Goal: Transaction & Acquisition: Purchase product/service

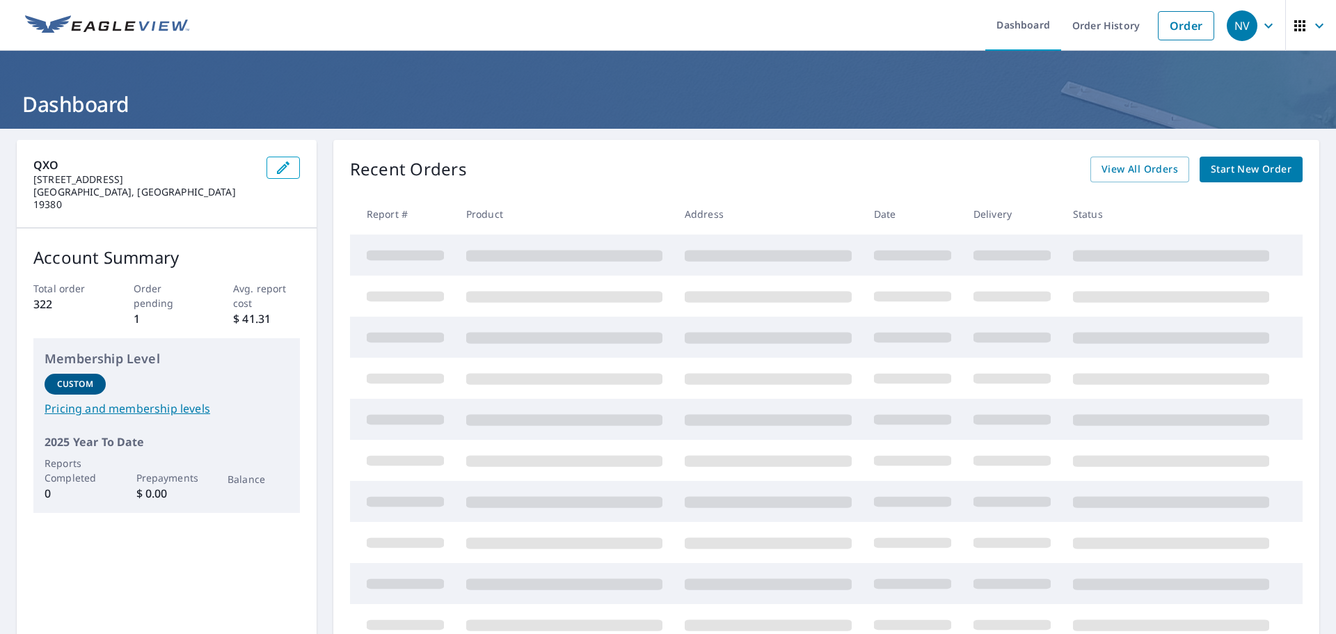
drag, startPoint x: 1167, startPoint y: 24, endPoint x: 1156, endPoint y: 22, distance: 11.2
click at [1167, 23] on link "Order" at bounding box center [1186, 25] width 56 height 29
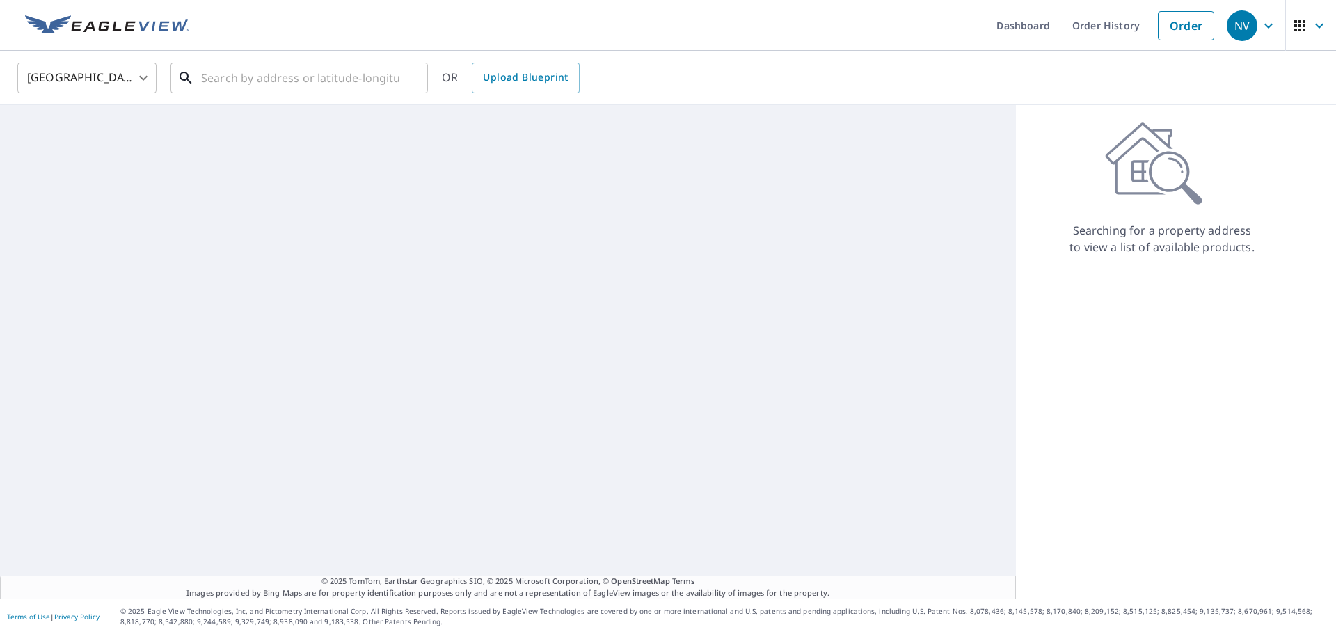
click at [270, 86] on input "text" at bounding box center [300, 77] width 198 height 39
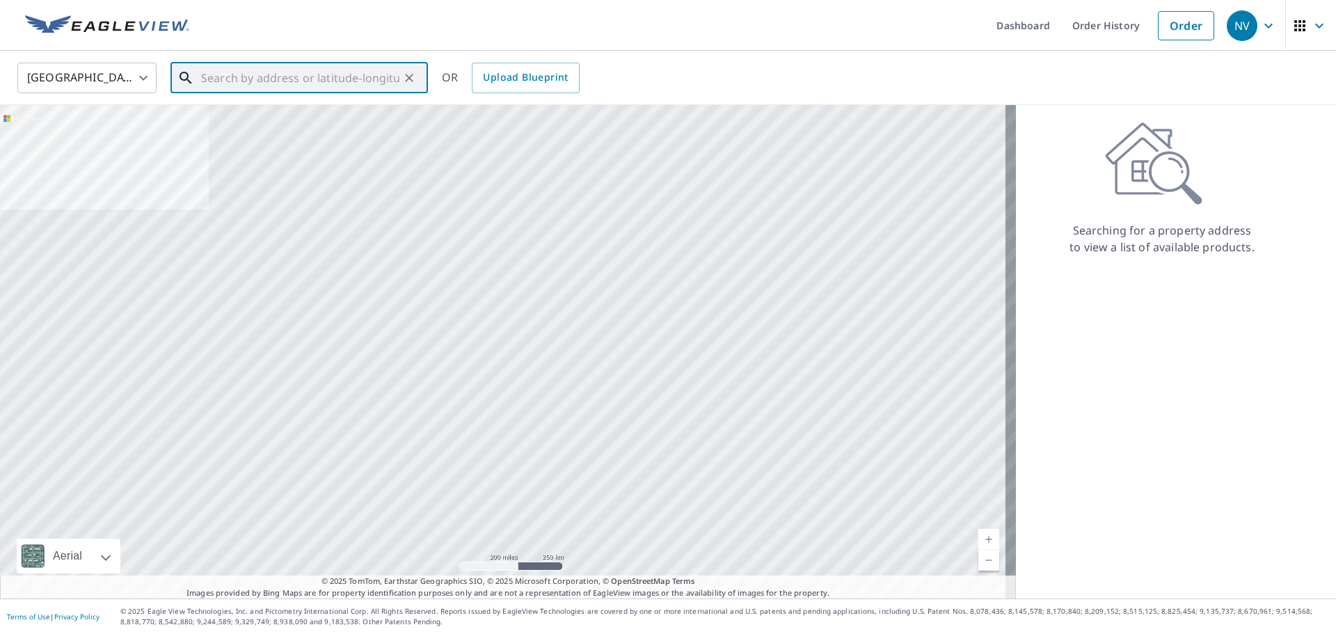
click at [234, 81] on input "text" at bounding box center [300, 77] width 198 height 39
paste input "[STREET_ADDRESS][PERSON_NAME]"
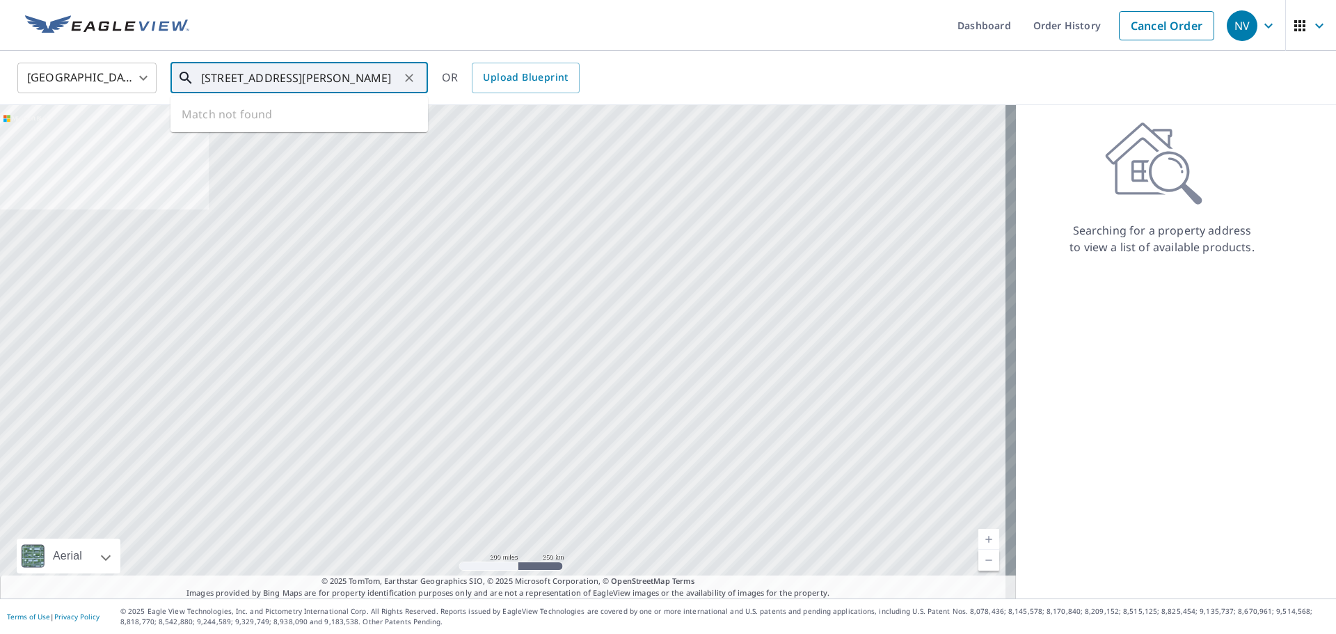
scroll to position [0, 2]
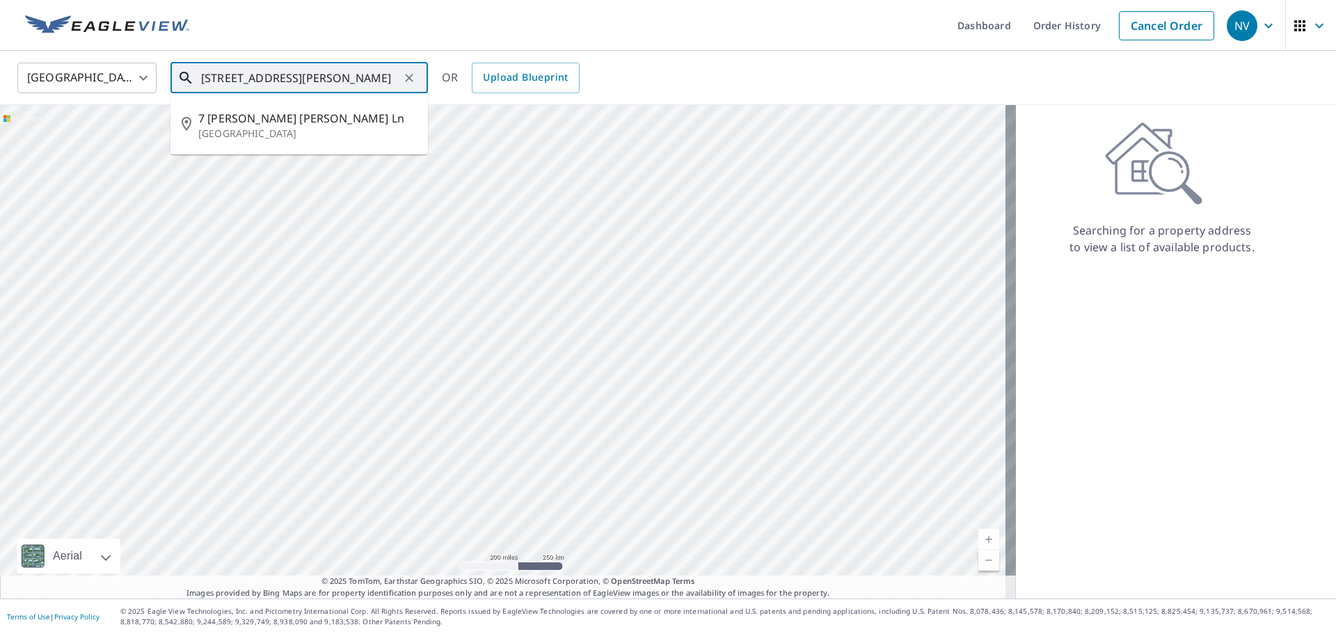
type input "[STREET_ADDRESS][PERSON_NAME]"
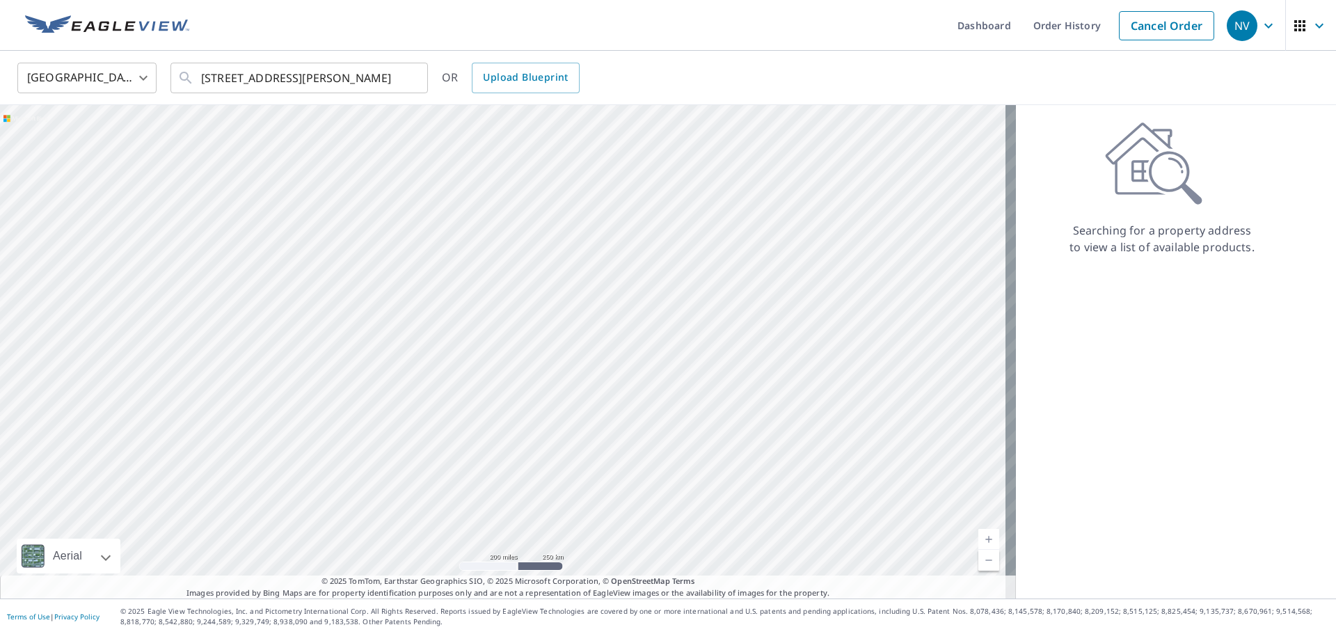
click at [727, 67] on div "[GEOGRAPHIC_DATA] [GEOGRAPHIC_DATA] ​ [STREET_ADDRESS][PERSON_NAME] ​ OR Upload…" at bounding box center [663, 77] width 1312 height 33
click at [408, 80] on div at bounding box center [408, 77] width 18 height 19
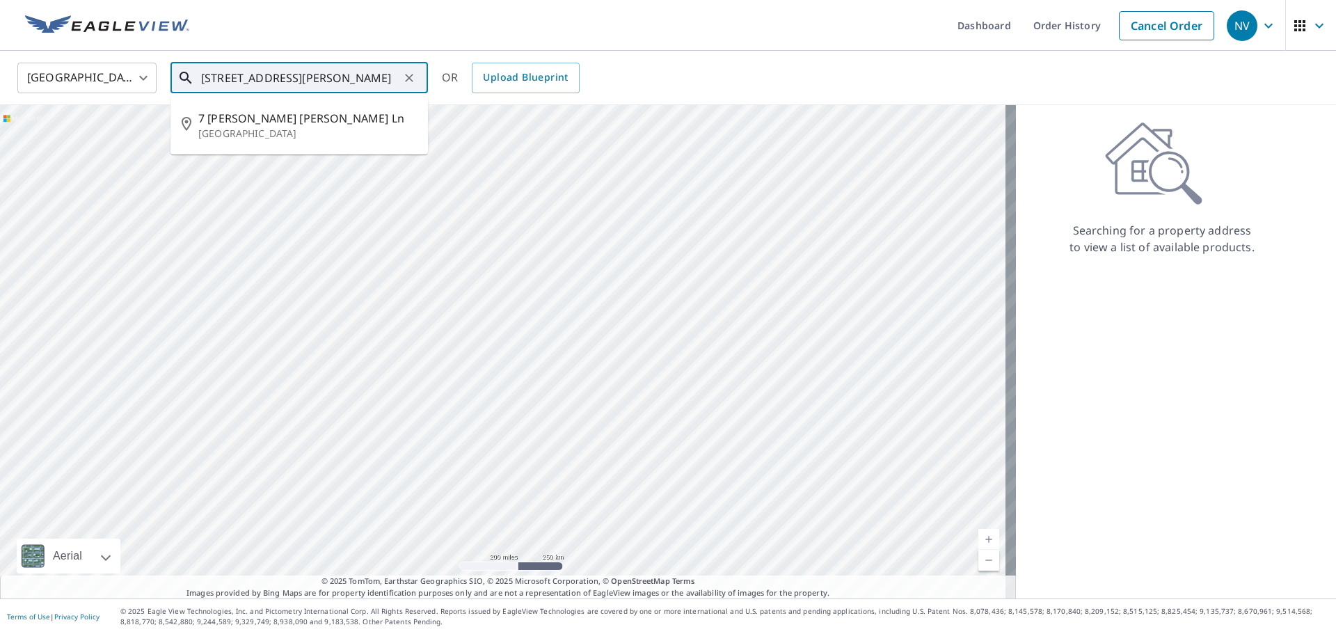
click at [326, 79] on input "[STREET_ADDRESS][PERSON_NAME]" at bounding box center [300, 77] width 198 height 39
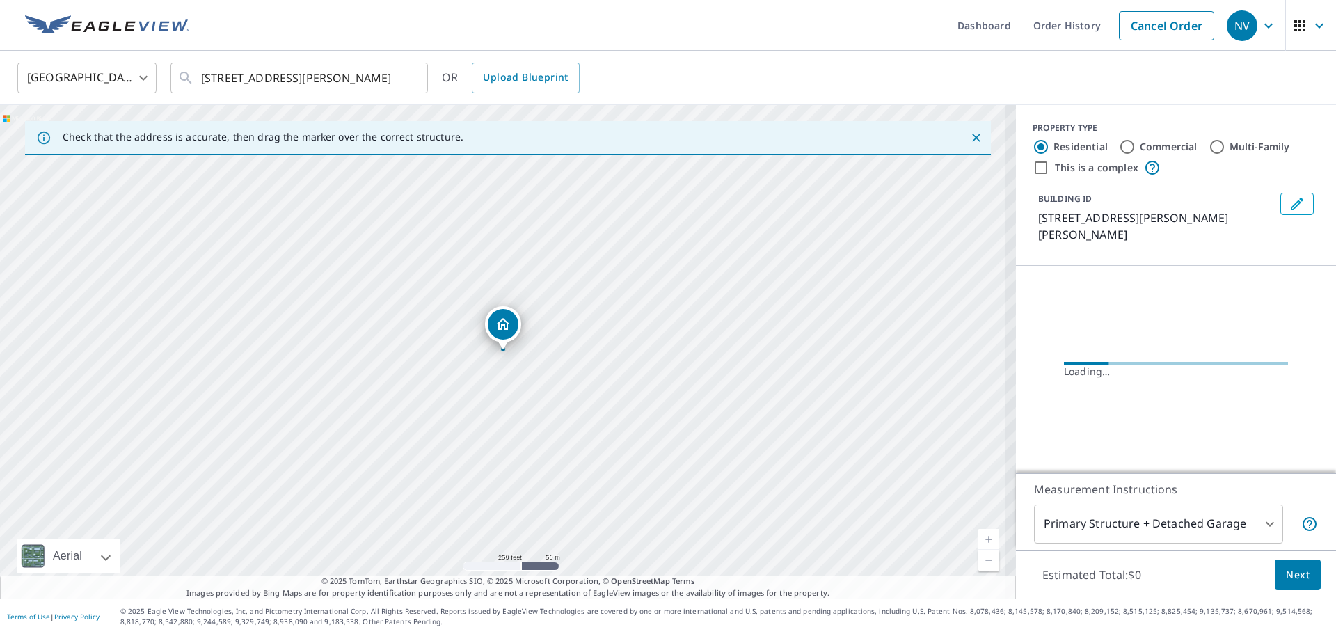
scroll to position [0, 0]
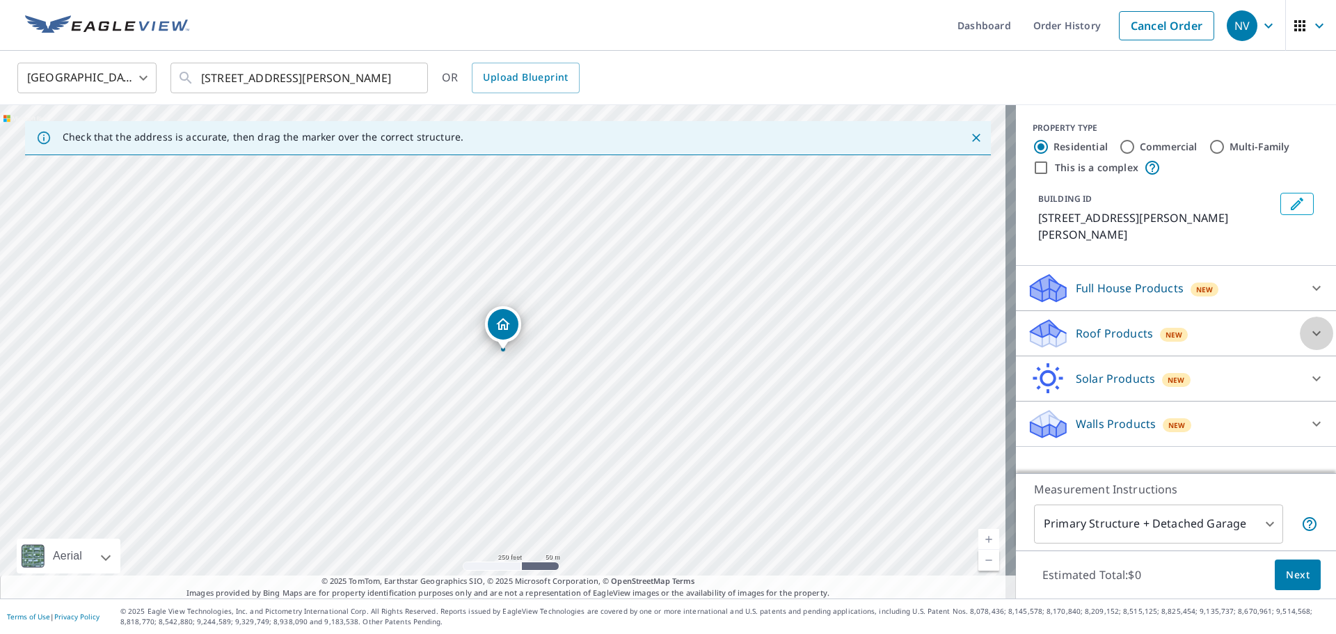
click at [1312, 331] on icon at bounding box center [1316, 333] width 8 height 5
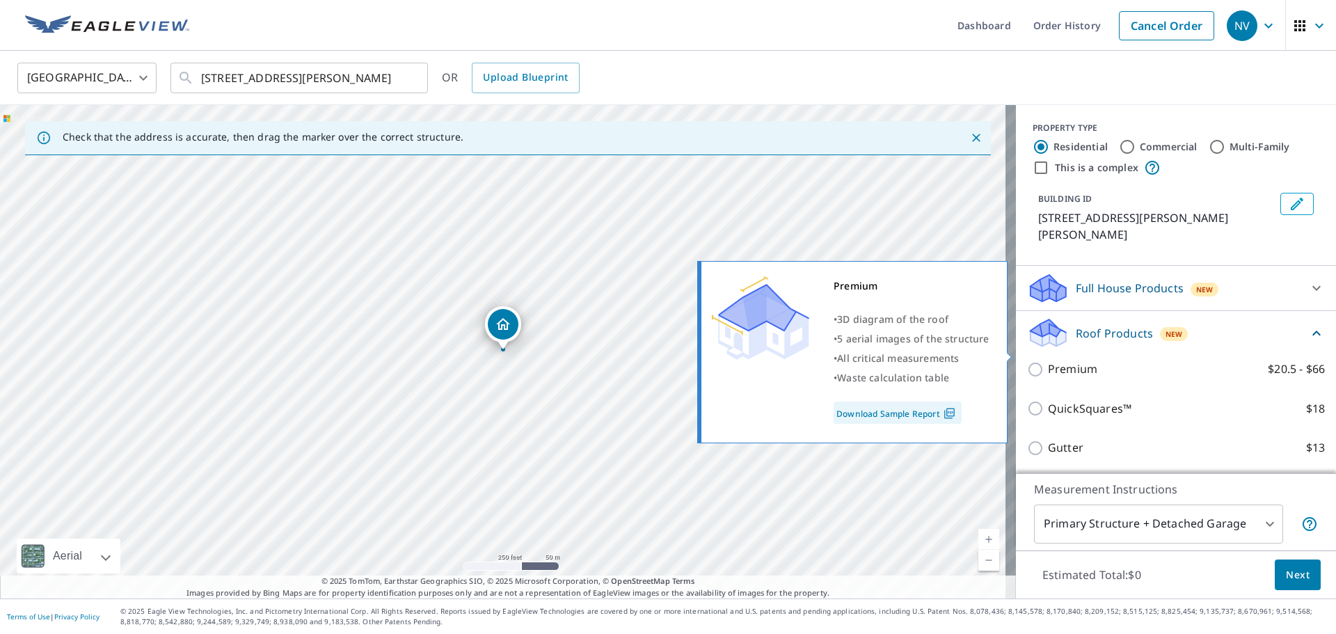
click at [1059, 360] on p "Premium" at bounding box center [1072, 368] width 49 height 17
click at [1048, 361] on input "Premium $20.5 - $66" at bounding box center [1037, 369] width 21 height 17
checkbox input "true"
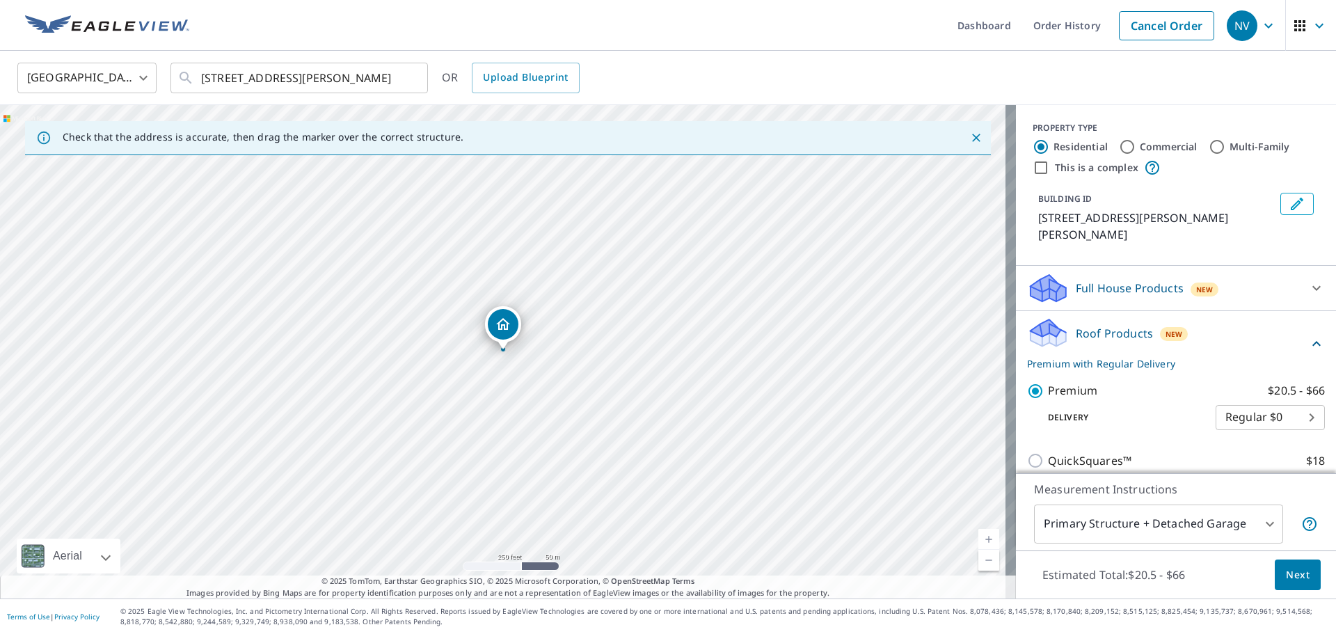
click at [1275, 573] on button "Next" at bounding box center [1298, 574] width 46 height 31
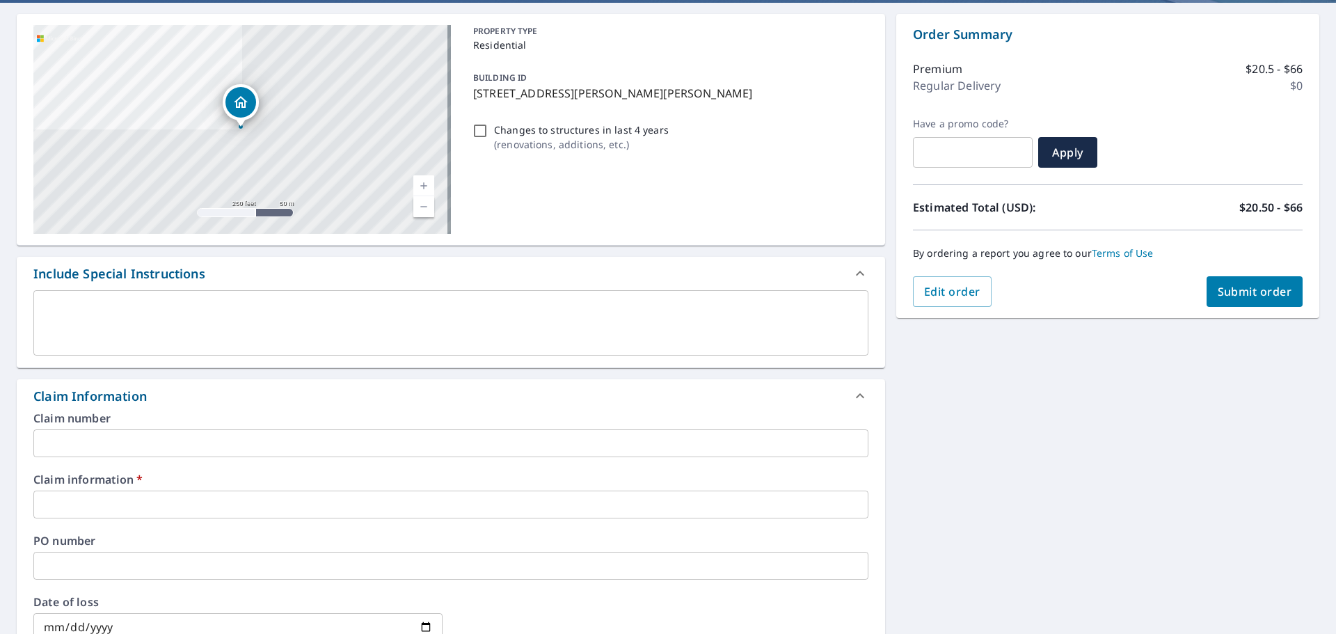
scroll to position [139, 0]
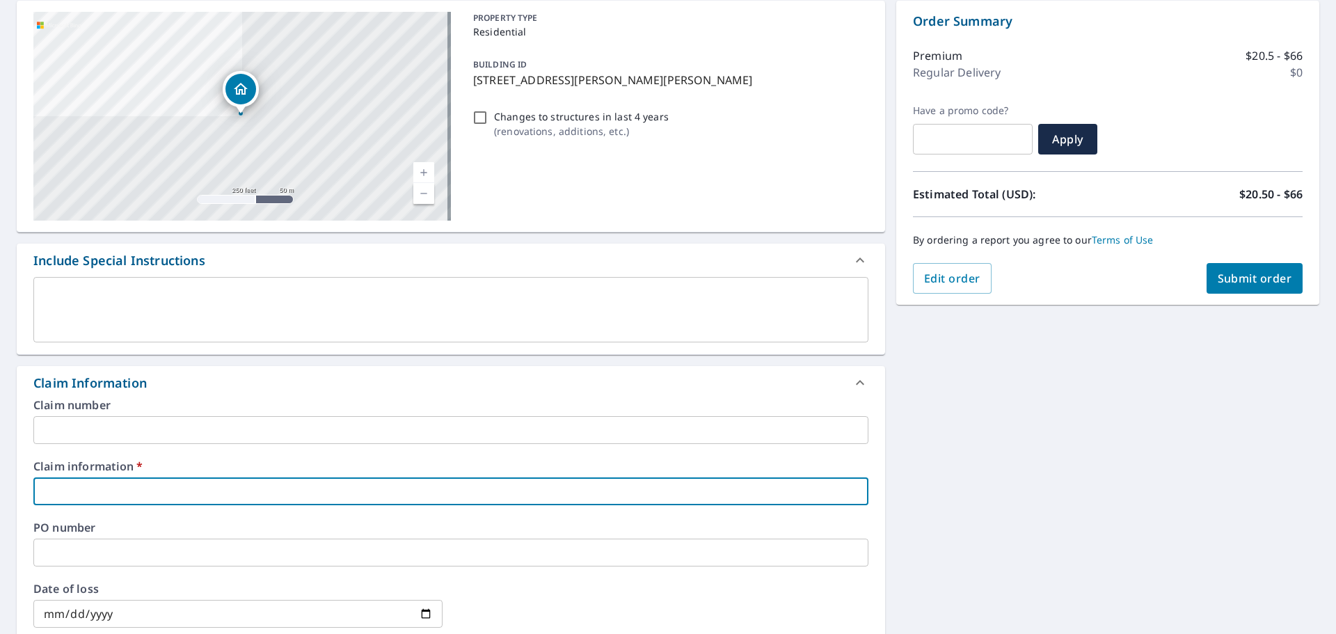
click at [102, 501] on input "text" at bounding box center [450, 491] width 835 height 28
type input "0000"
click at [993, 447] on div "[STREET_ADDRESS][PERSON_NAME][PERSON_NAME] Aerial Road A standard road map Aeri…" at bounding box center [668, 500] width 1336 height 1021
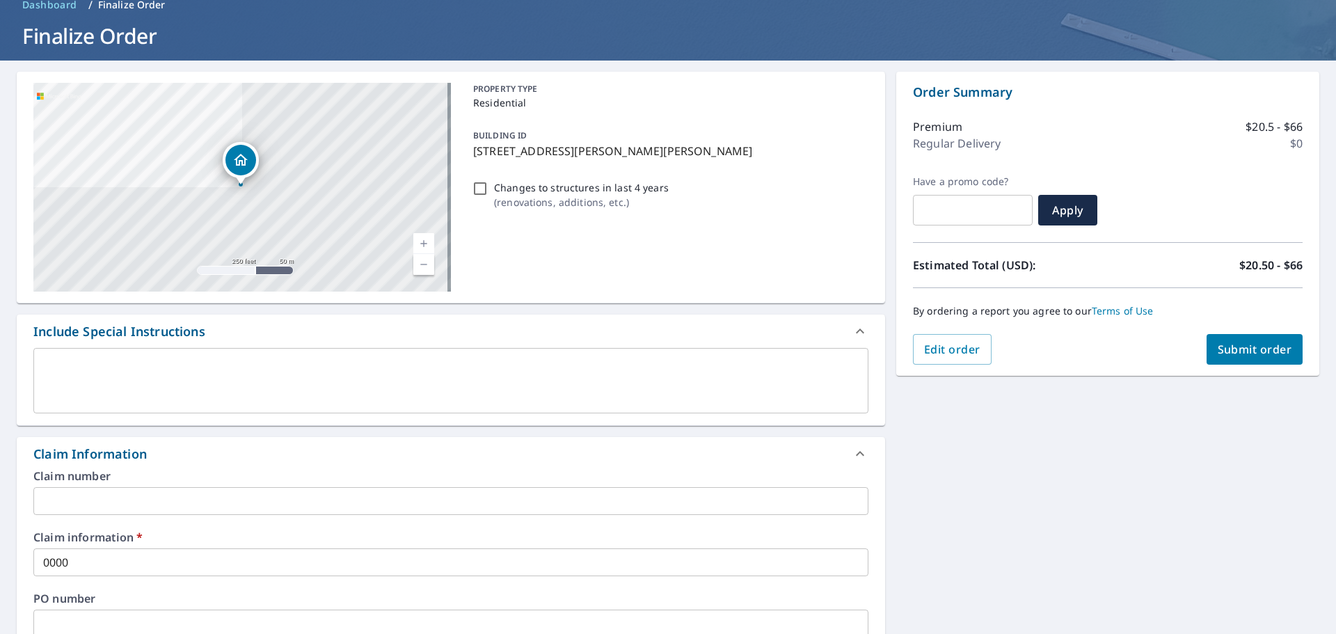
scroll to position [0, 0]
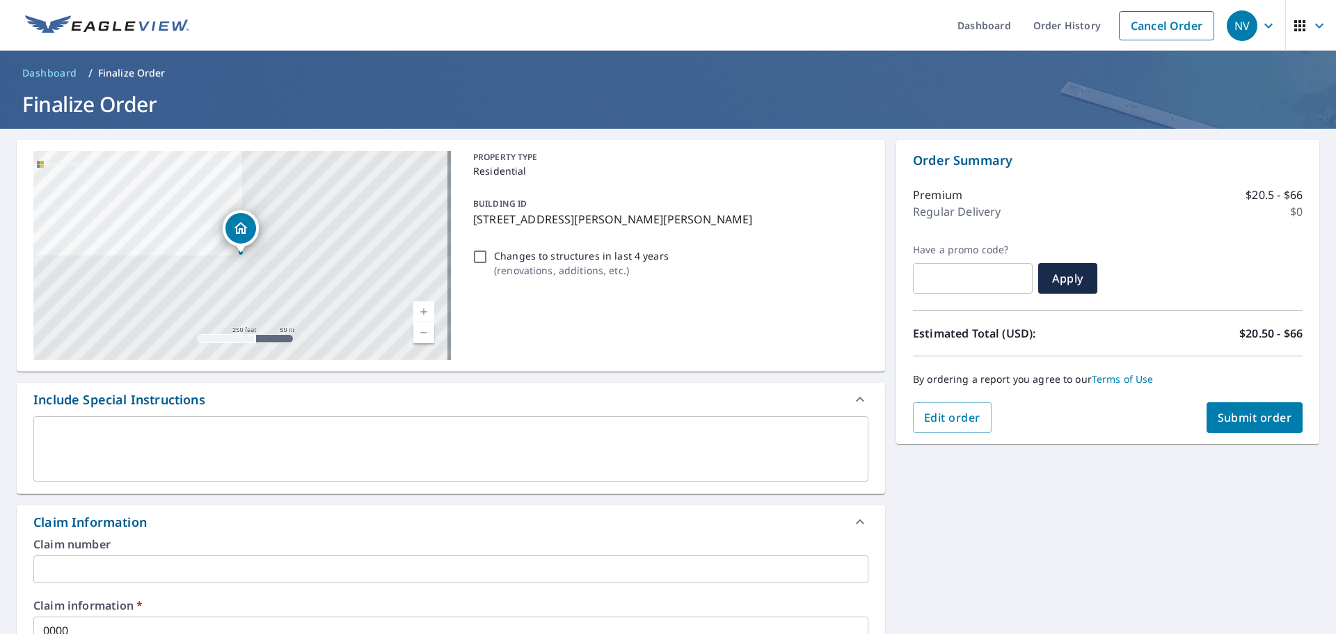
click at [1247, 418] on span "Submit order" at bounding box center [1254, 417] width 74 height 15
checkbox input "true"
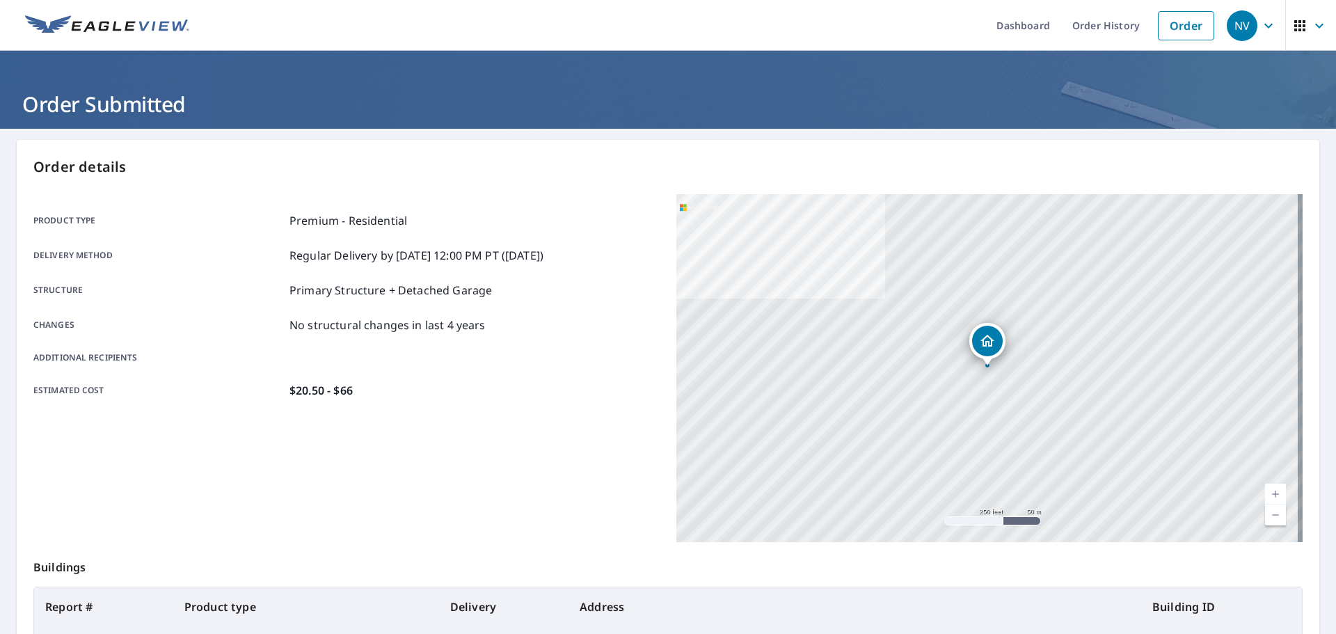
click at [1175, 19] on link "Order" at bounding box center [1186, 25] width 56 height 29
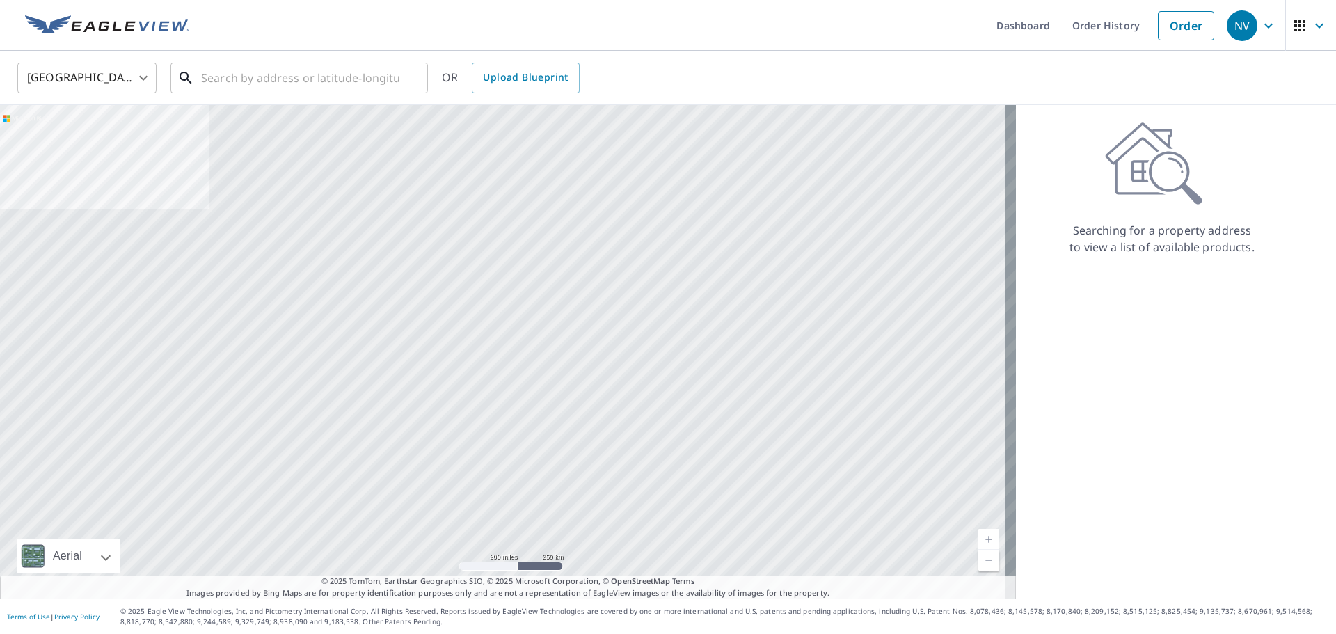
click at [236, 71] on input "text" at bounding box center [300, 77] width 198 height 39
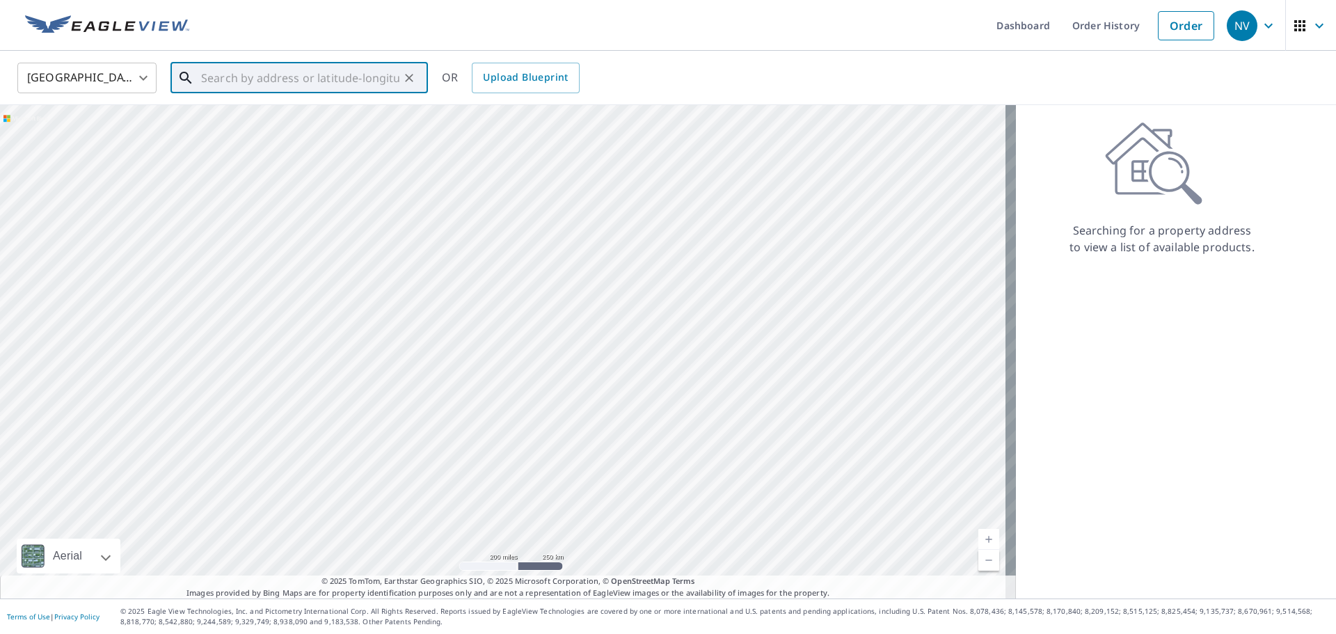
paste input "[STREET_ADDRESS]"
click at [257, 122] on span "[STREET_ADDRESS]" at bounding box center [307, 118] width 218 height 17
type input "[STREET_ADDRESS]"
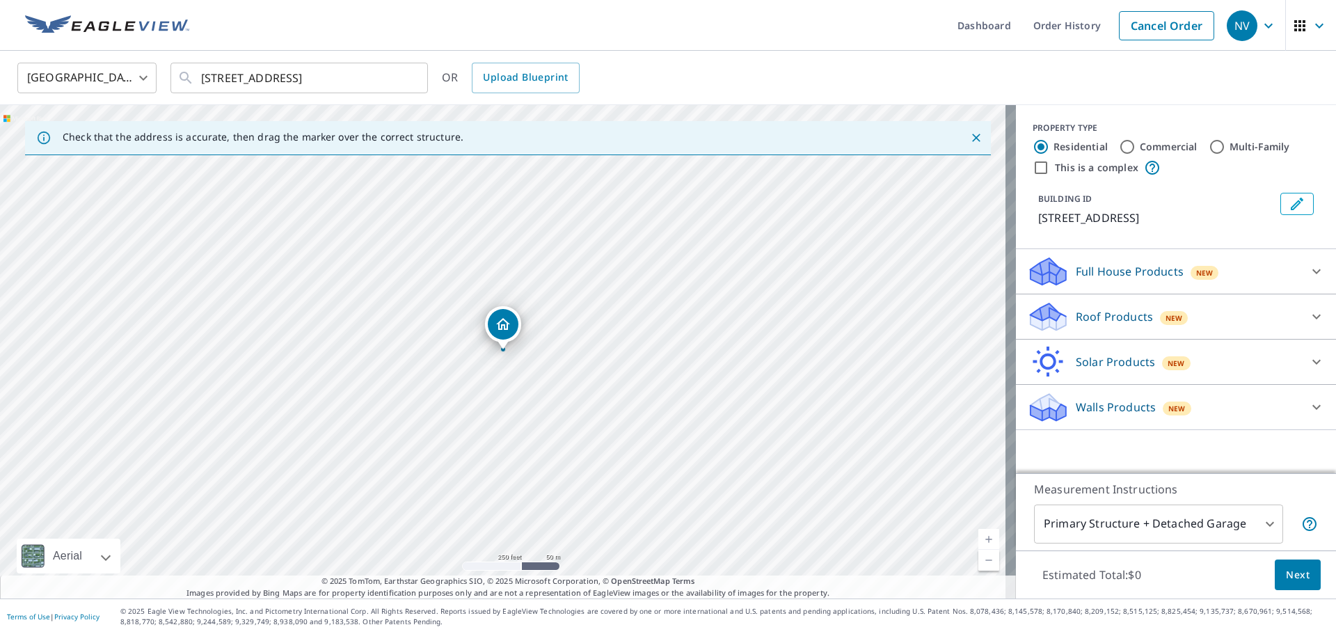
click at [1310, 269] on icon at bounding box center [1316, 271] width 17 height 17
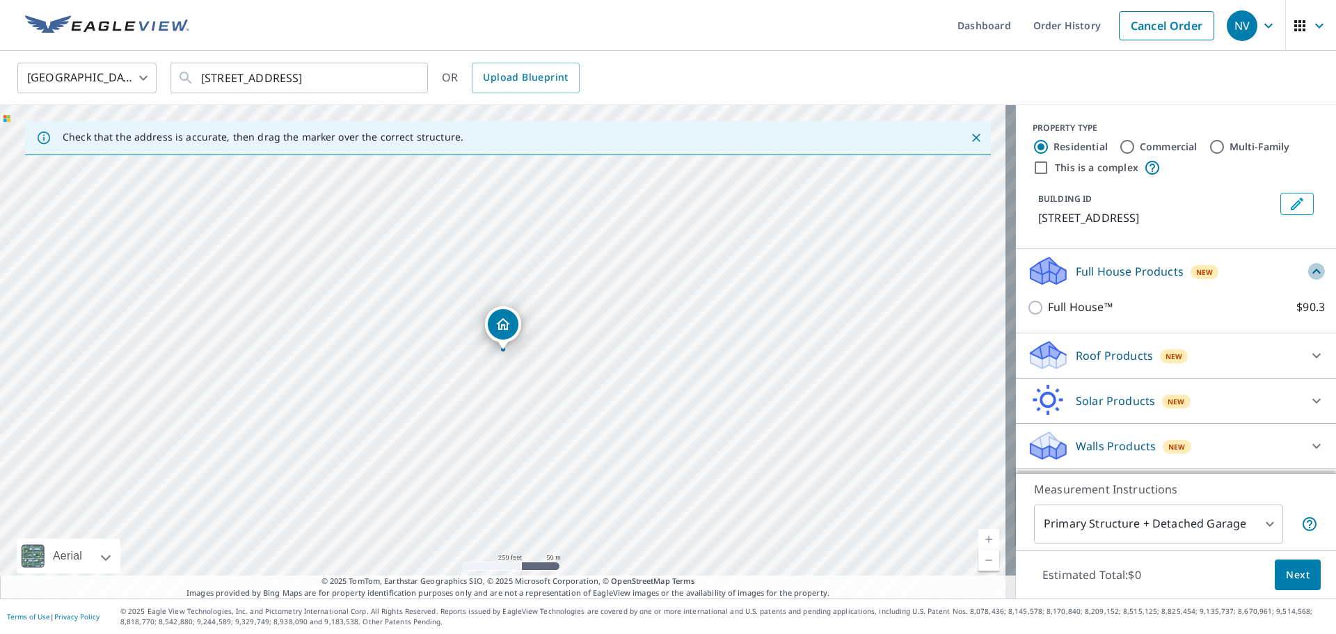
drag, startPoint x: 1306, startPoint y: 271, endPoint x: 1318, endPoint y: 308, distance: 38.7
click at [1308, 271] on icon at bounding box center [1316, 271] width 17 height 17
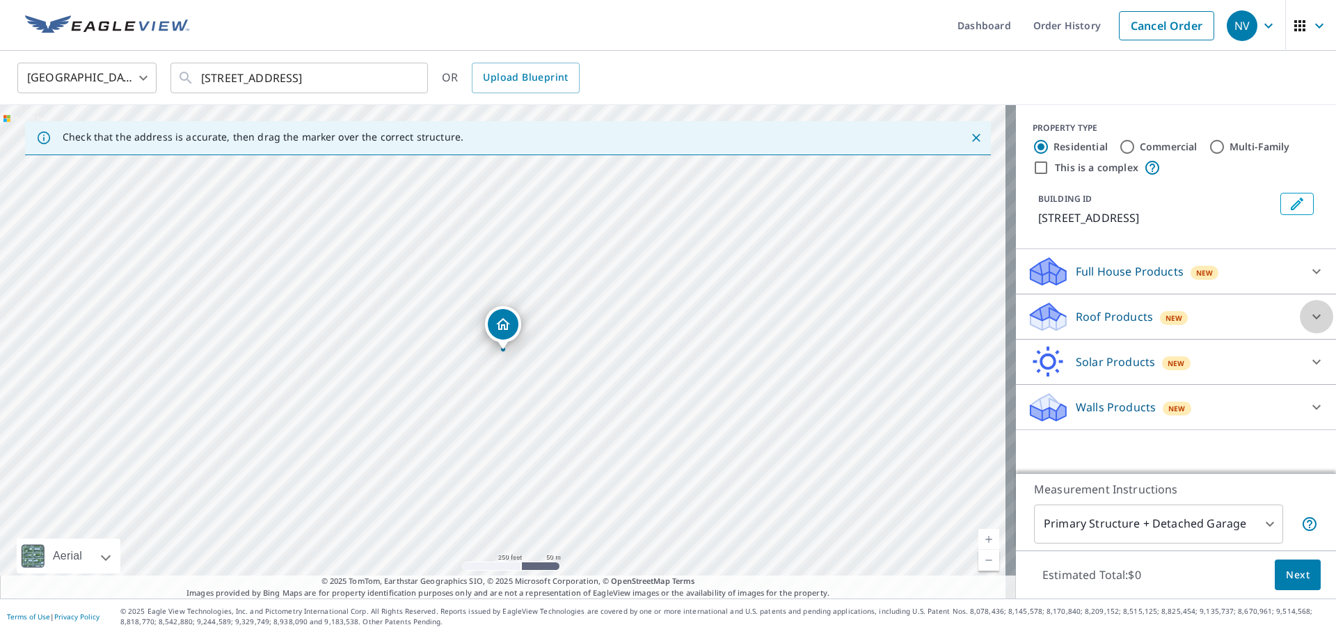
click at [1308, 313] on icon at bounding box center [1316, 316] width 17 height 17
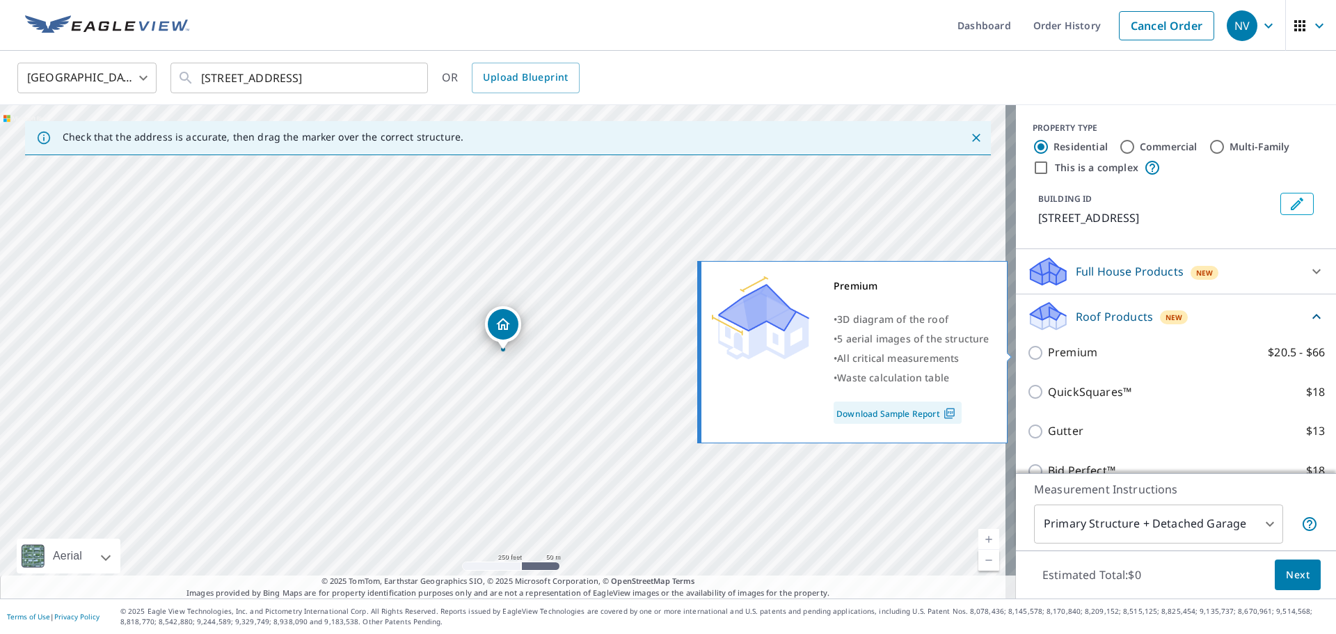
click at [1048, 355] on p "Premium" at bounding box center [1072, 352] width 49 height 17
click at [1041, 355] on input "Premium $20.5 - $66" at bounding box center [1037, 352] width 21 height 17
checkbox input "true"
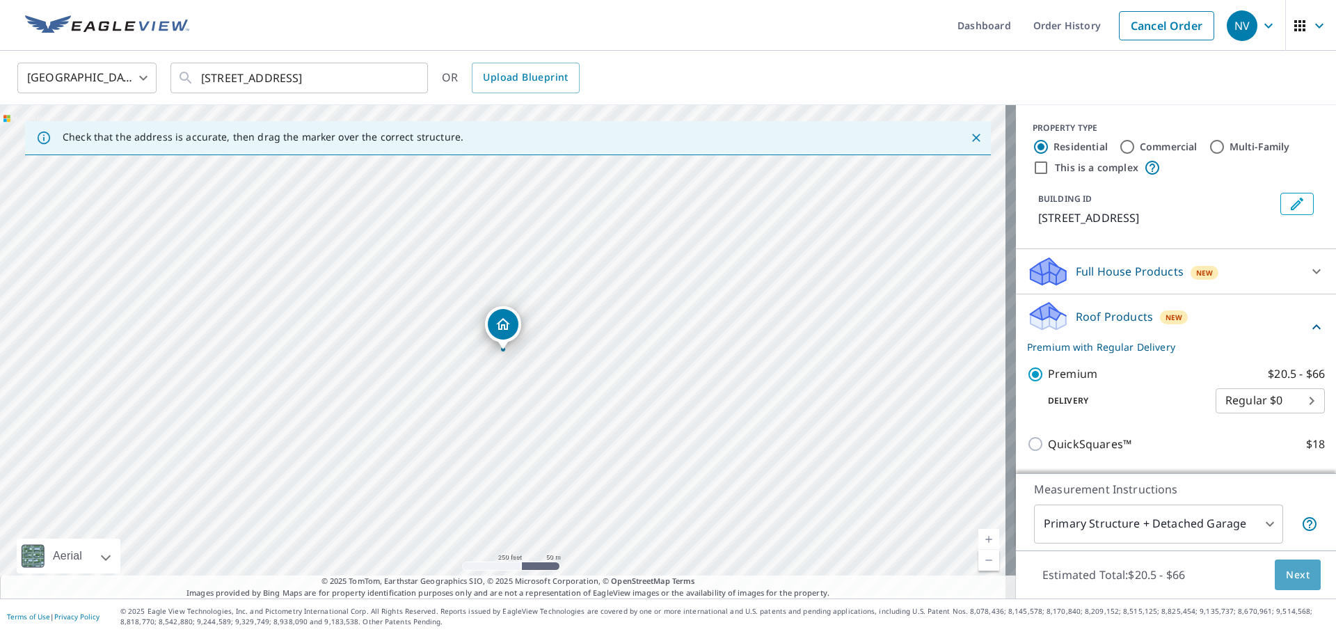
click at [1286, 580] on span "Next" at bounding box center [1298, 574] width 24 height 17
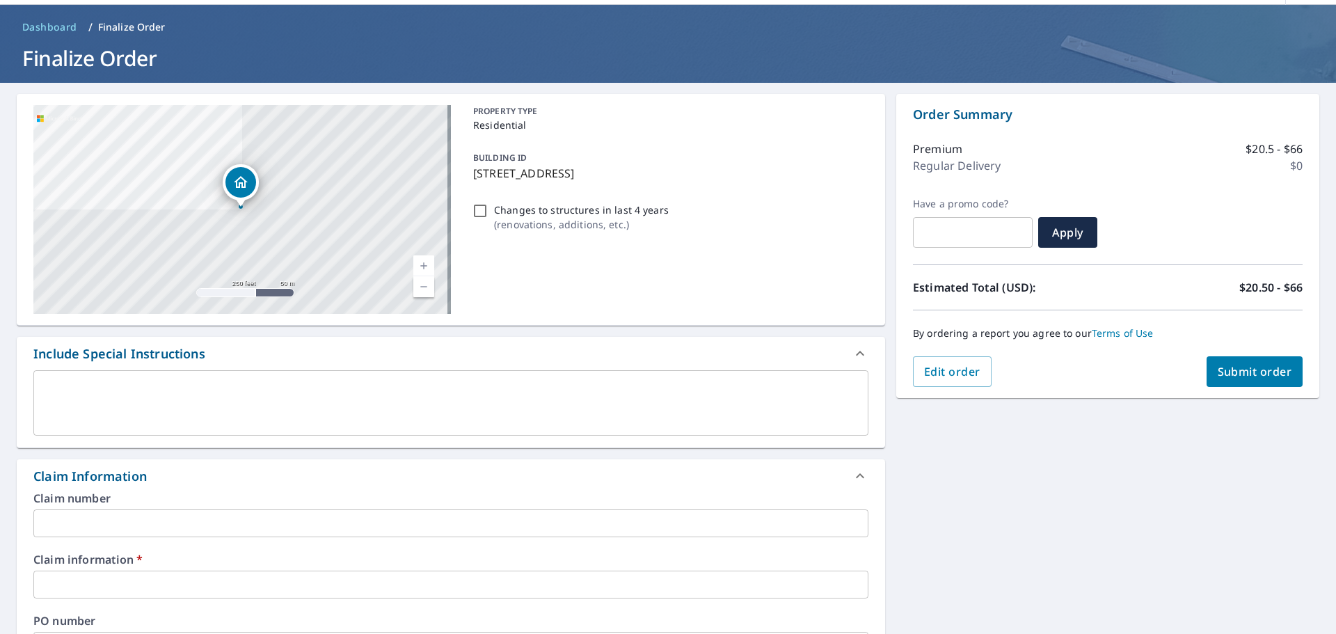
scroll to position [70, 0]
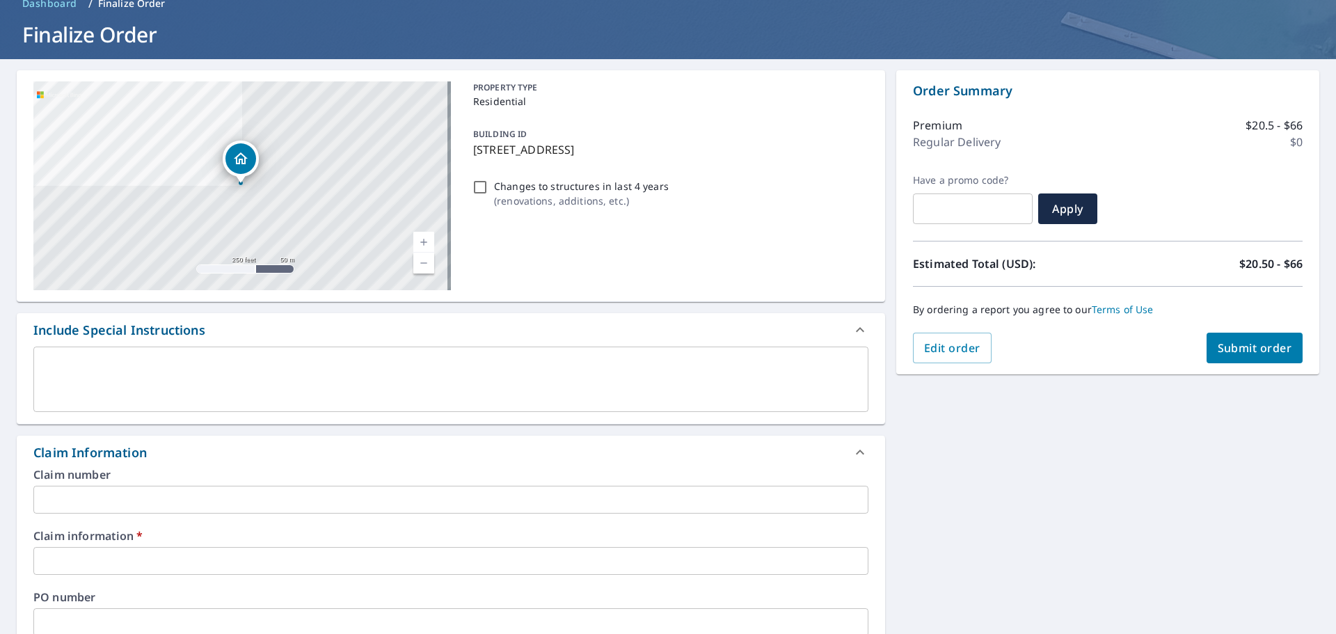
click at [101, 555] on input "text" at bounding box center [450, 561] width 835 height 28
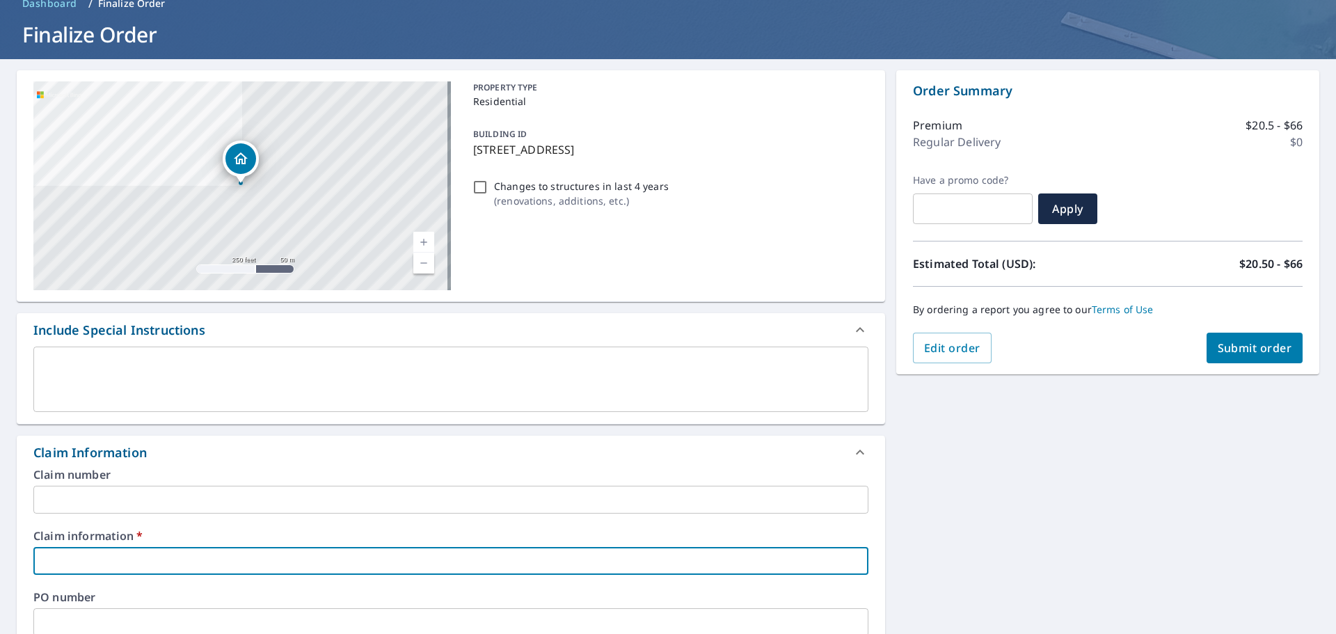
type input "0000"
click at [1077, 450] on div "[STREET_ADDRESS] Aerial Road A standard road map Aerial A detailed look from ab…" at bounding box center [668, 569] width 1336 height 1021
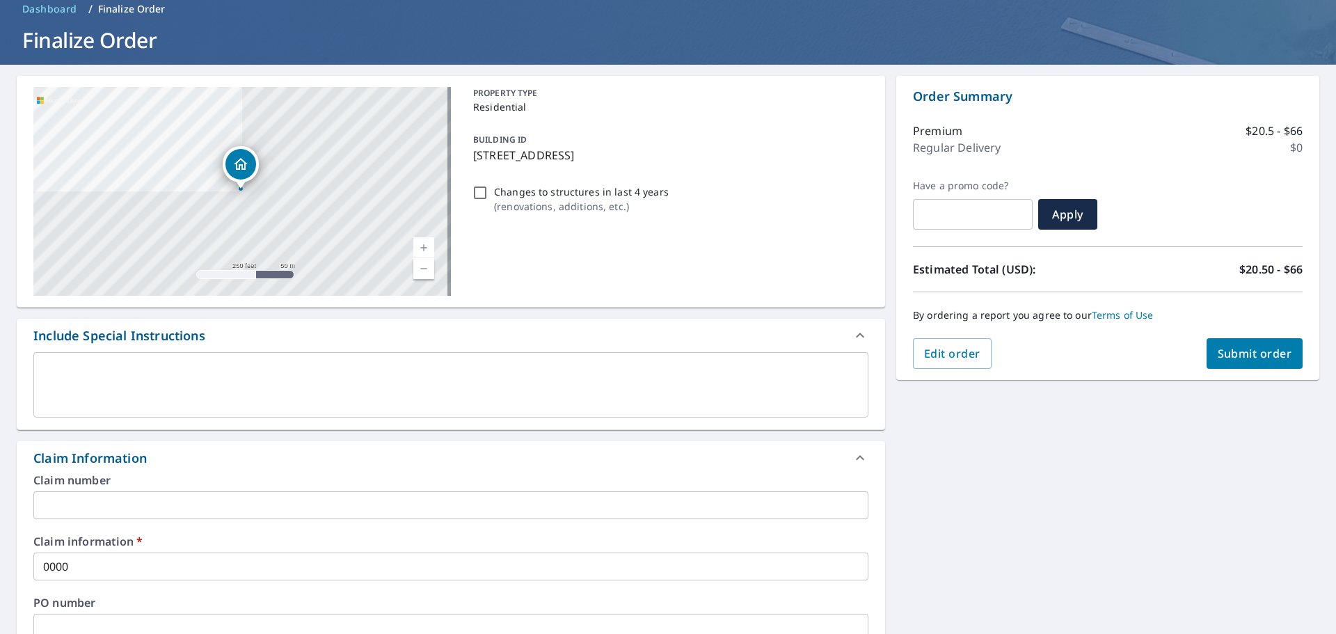
scroll to position [139, 0]
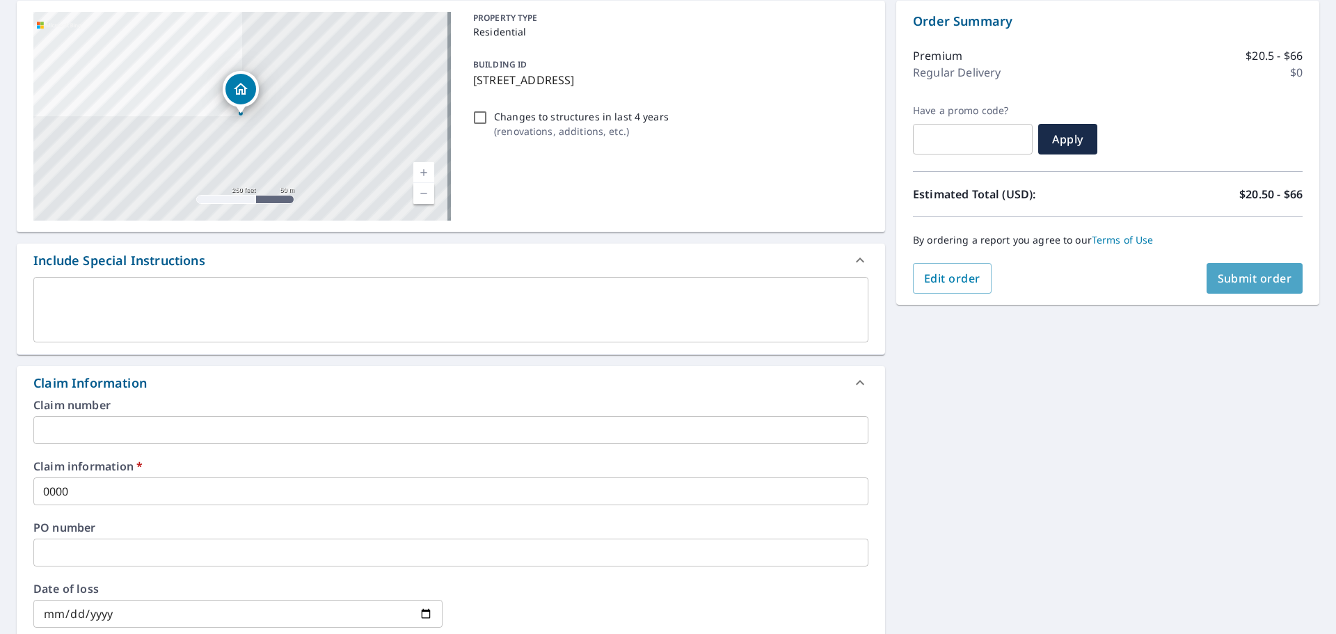
click at [1246, 278] on span "Submit order" at bounding box center [1254, 278] width 74 height 15
checkbox input "true"
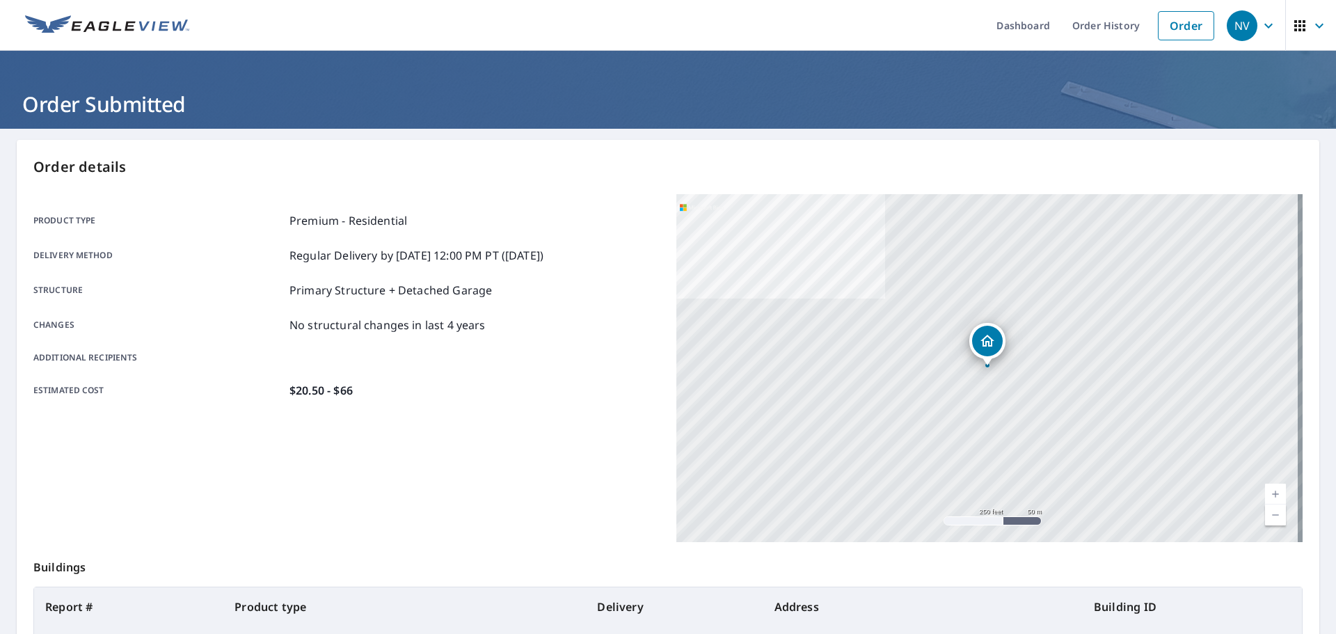
click at [1014, 20] on link "Dashboard" at bounding box center [1023, 25] width 76 height 51
